Goal: Task Accomplishment & Management: Complete application form

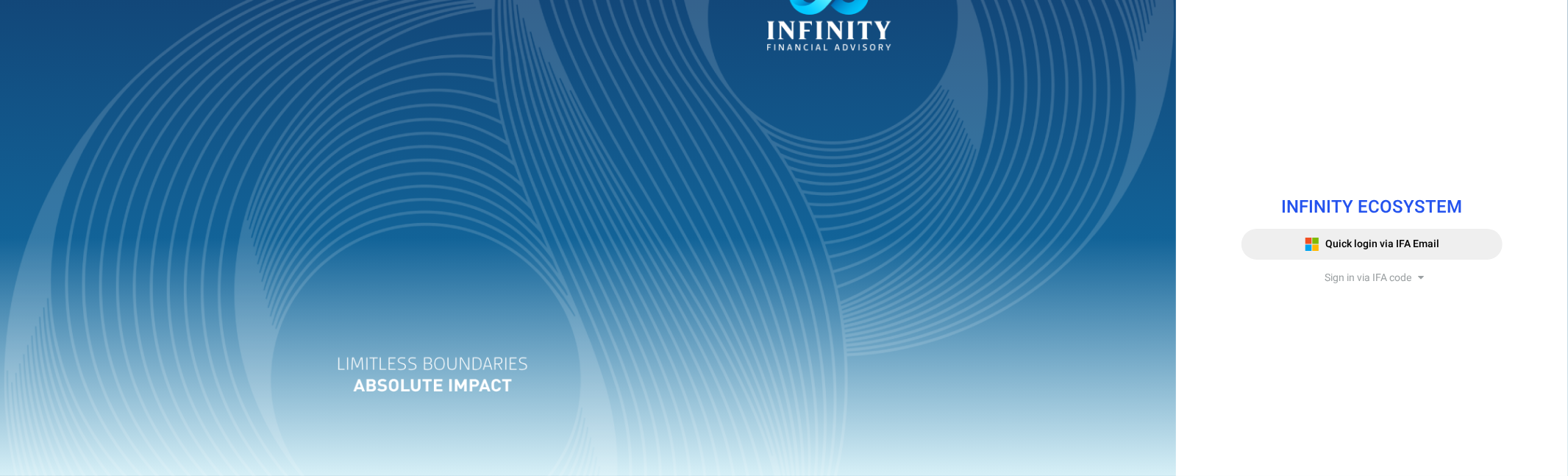
click at [1409, 278] on span "Sign in via IFA code" at bounding box center [1368, 278] width 87 height 15
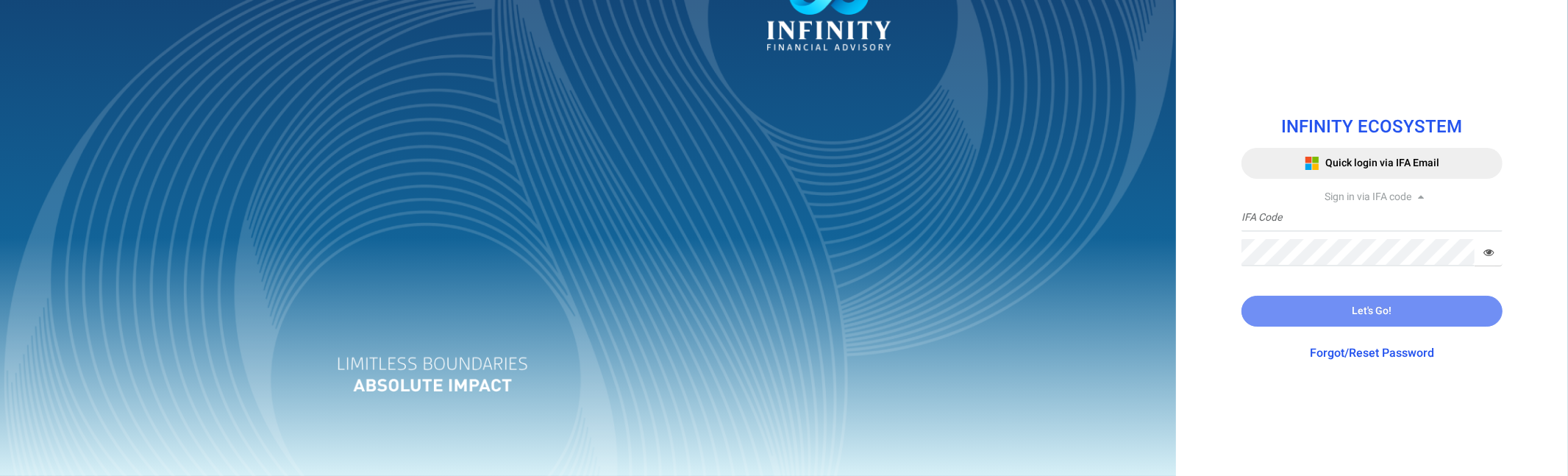
click at [1336, 234] on div "IFA Code Required Password Required" at bounding box center [1372, 235] width 261 height 62
drag, startPoint x: 1325, startPoint y: 217, endPoint x: 1004, endPoint y: 190, distance: 322.1
click at [1004, 190] on div "INFINITY ECOSYSTEM Quick login via IFA Email Sign in via IFA code TRACE3 IFA Co…" at bounding box center [784, 238] width 1568 height 476
type input "FINANCE1"
click at [989, 237] on div "INFINITY ECOSYSTEM Quick login via IFA Email Sign in via IFA code FINANCE1 IFA …" at bounding box center [784, 238] width 1568 height 476
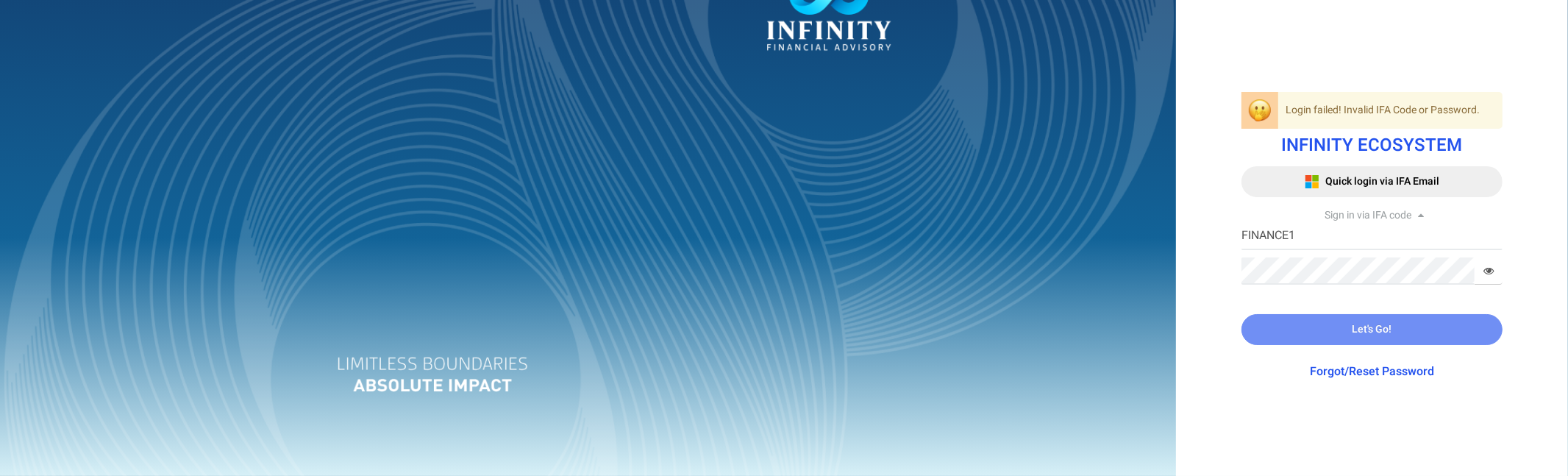
click at [1488, 273] on icon at bounding box center [1488, 271] width 10 height 10
click at [1044, 219] on div at bounding box center [588, 238] width 1176 height 476
click at [1492, 275] on icon at bounding box center [1488, 271] width 10 height 10
click at [1489, 273] on icon at bounding box center [1488, 271] width 10 height 10
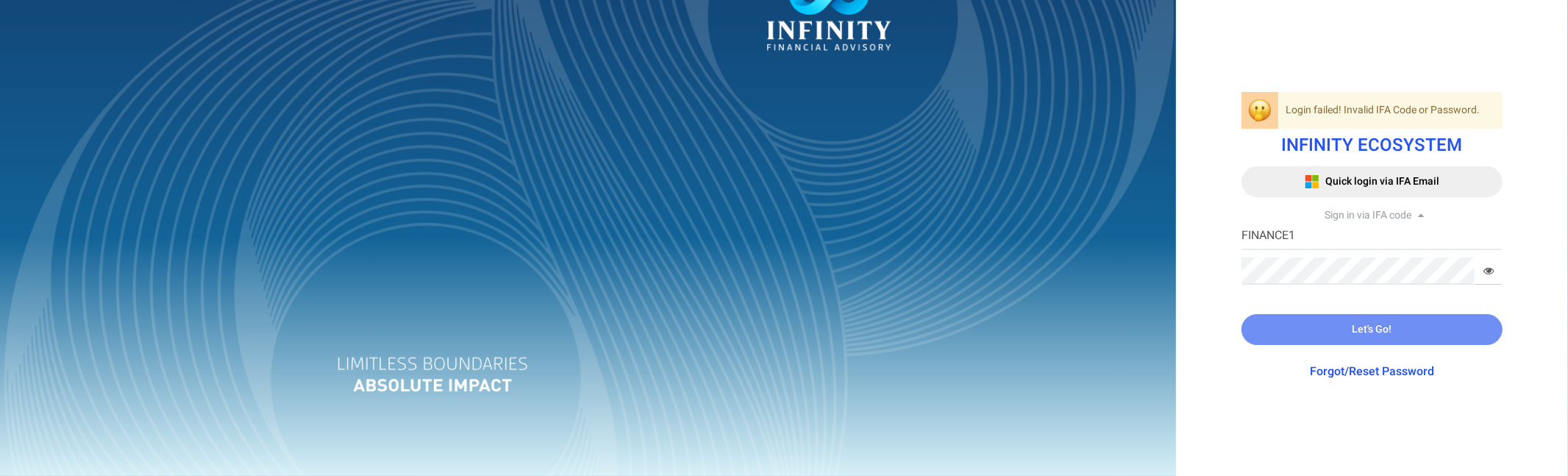
click at [1489, 273] on icon at bounding box center [1488, 271] width 10 height 10
